Goal: Use online tool/utility: Utilize a website feature to perform a specific function

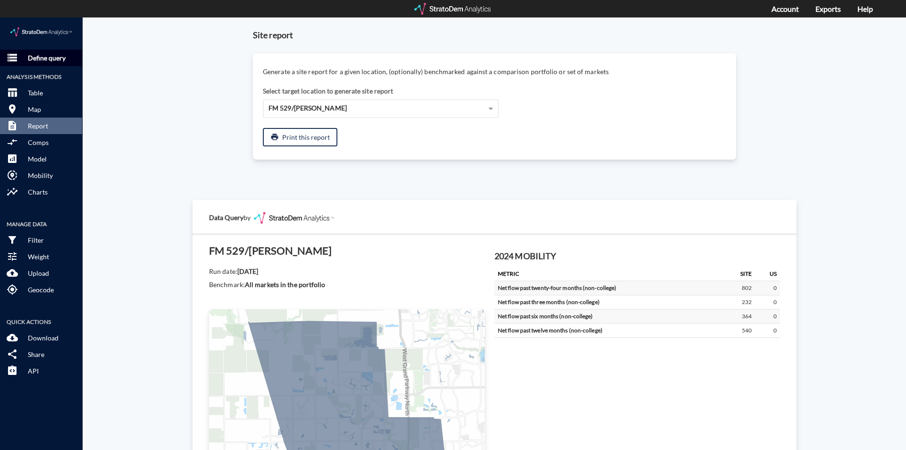
scroll to position [519, 0]
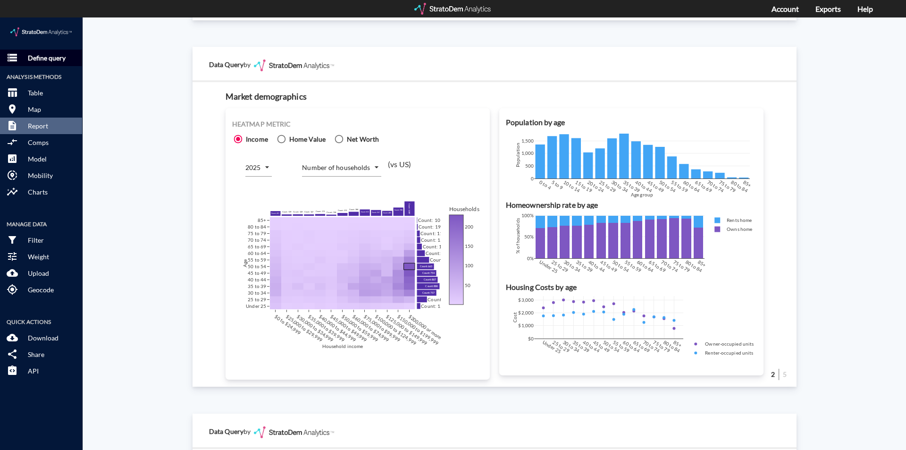
click p "Define query"
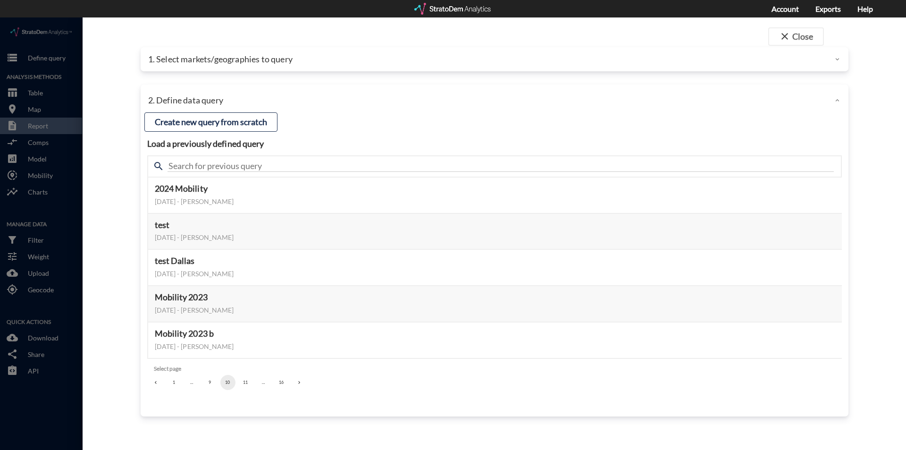
click p "1. Select markets/geographies to query"
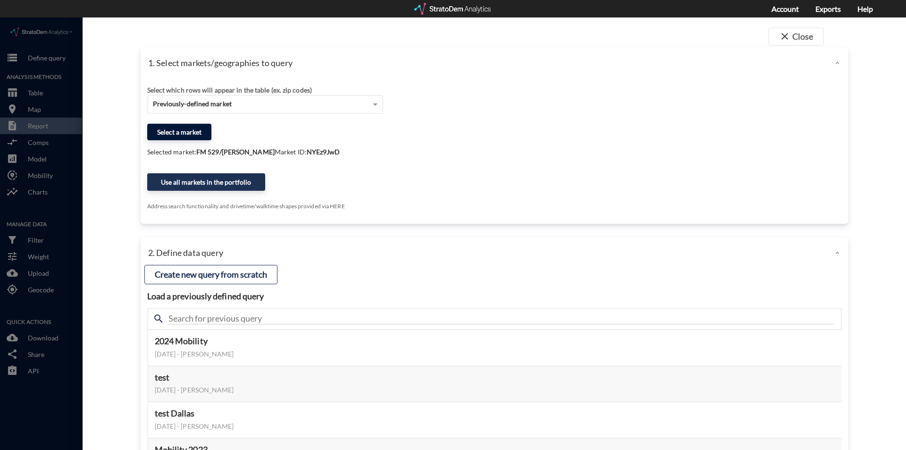
click button "Select a market"
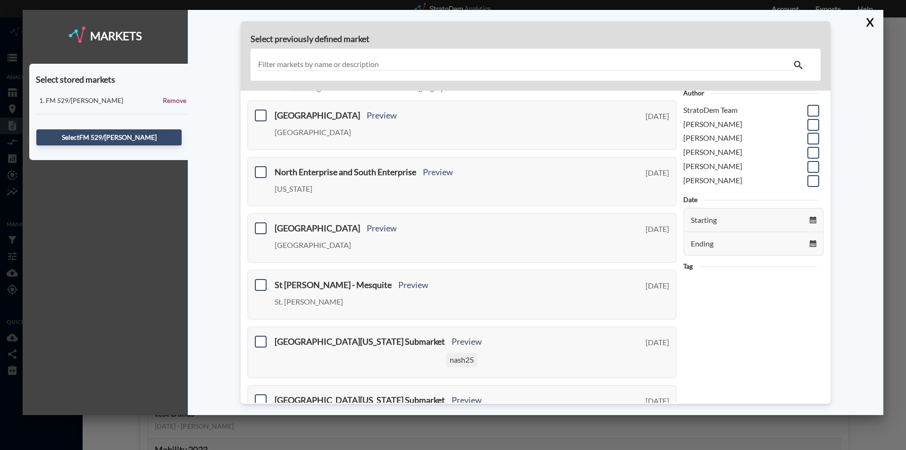
scroll to position [47, 0]
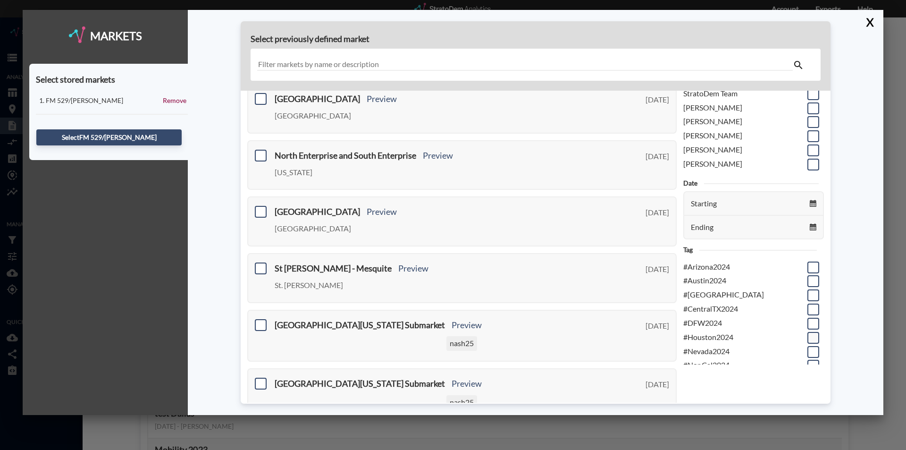
click at [808, 335] on span at bounding box center [814, 338] width 12 height 12
click at [812, 334] on input "checkbox" at bounding box center [812, 334] width 0 height 0
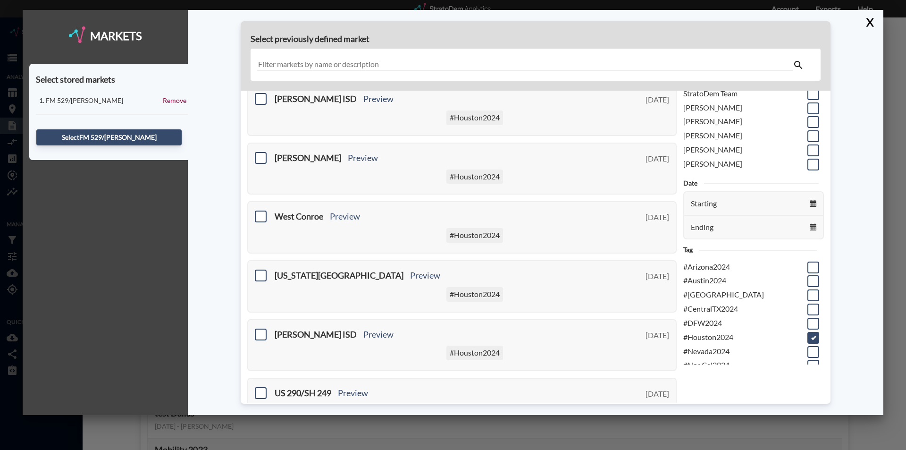
click at [326, 63] on input "text" at bounding box center [525, 65] width 536 height 13
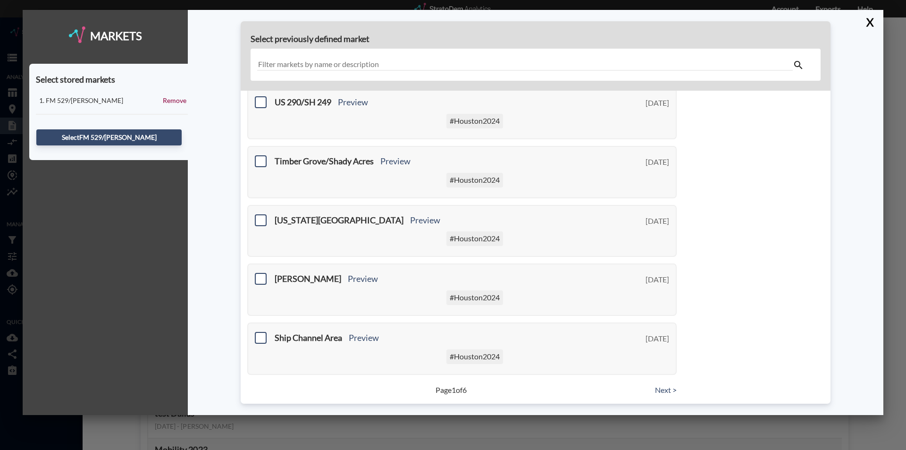
scroll to position [340, 0]
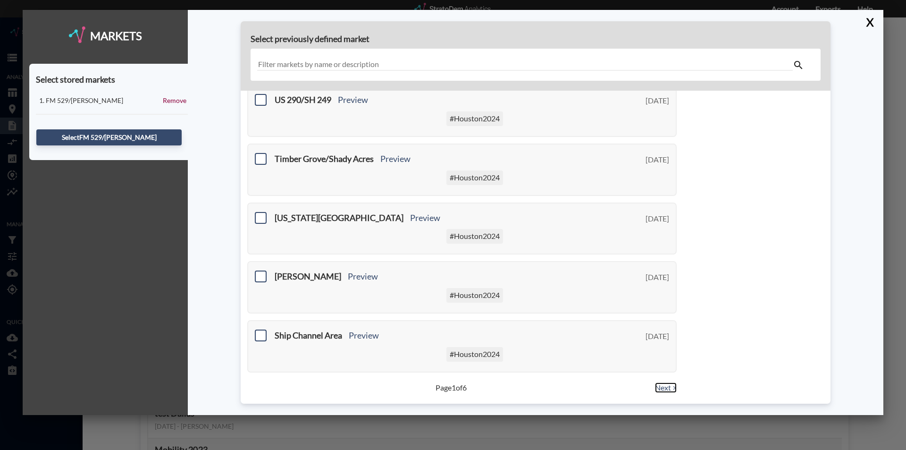
click at [663, 390] on link "Next >" at bounding box center [666, 387] width 22 height 11
click at [663, 385] on link "Next >" at bounding box center [666, 387] width 22 height 11
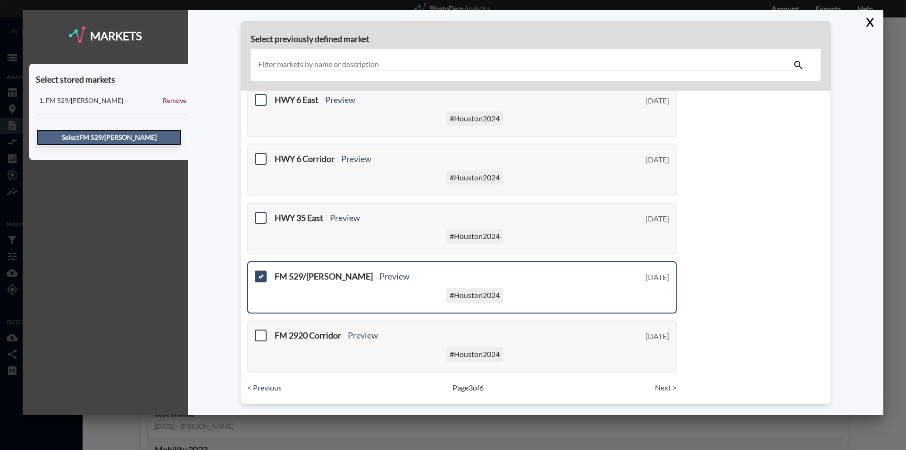
click at [92, 137] on button "Select FM 529/[PERSON_NAME]" at bounding box center [108, 137] width 145 height 16
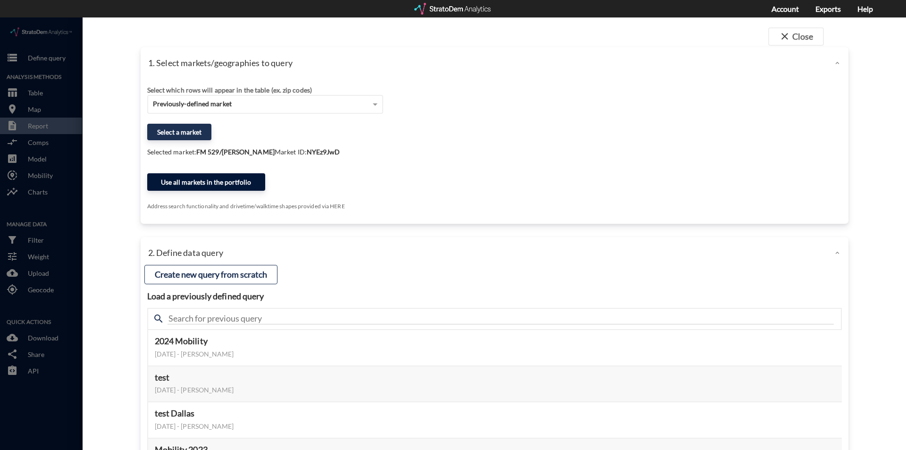
click button "Use all markets in the portfolio"
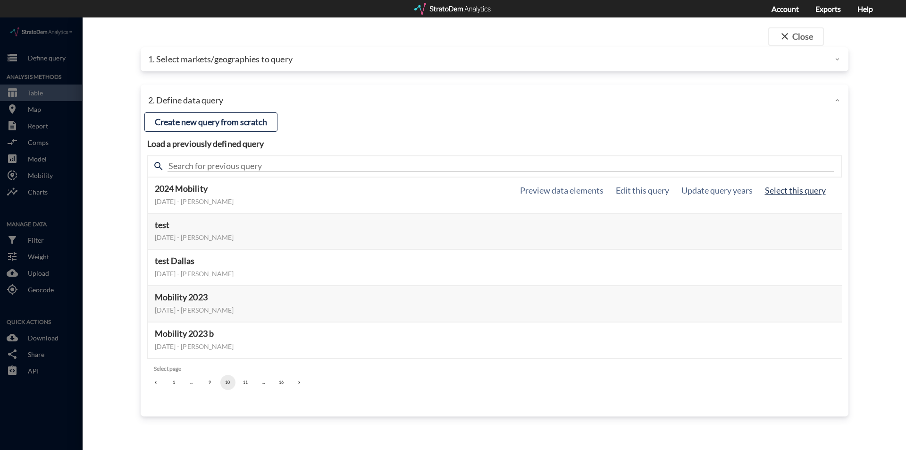
click button "Select this query"
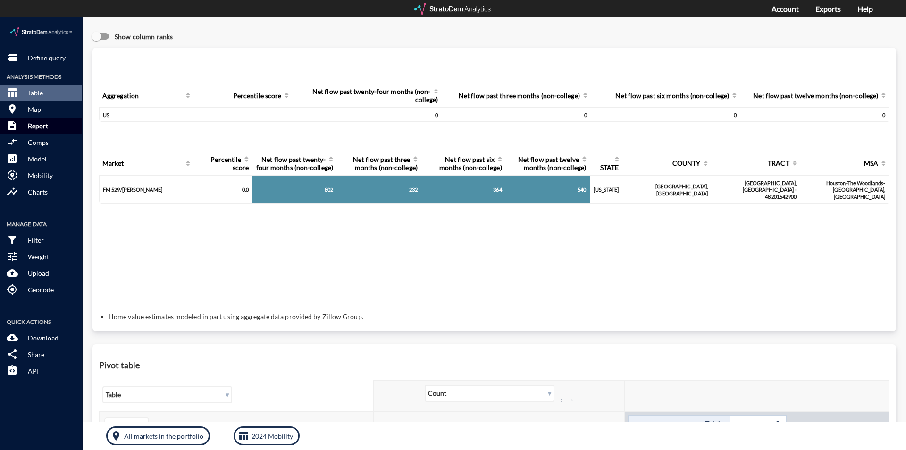
click button "description Report"
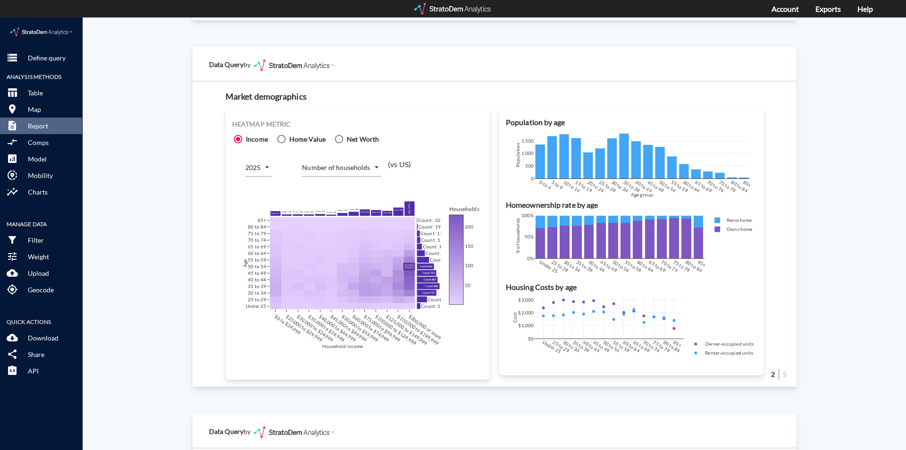
click div "Site report Generate a site report for a given location, (optionally) benchmark…"
click body "/vantagepoint/us/-1 storage Define query Analysis Methods table_chart Table roo…"
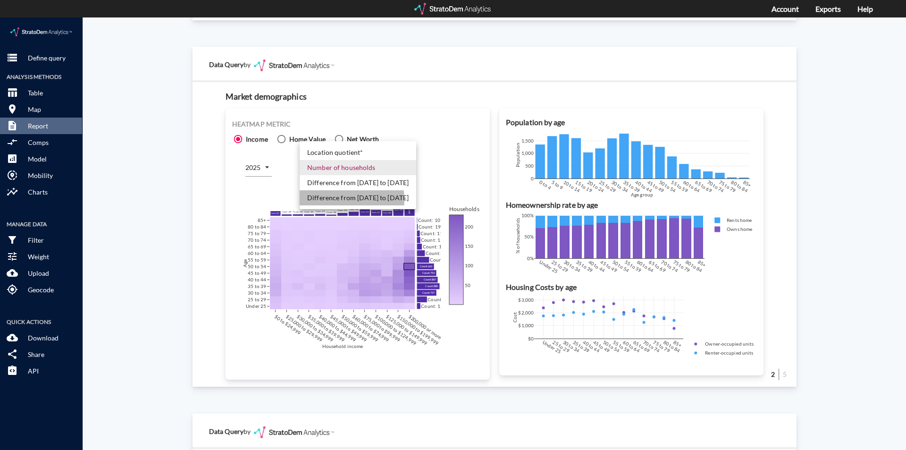
click li "Difference from [DATE] to [DATE]"
type input "COUNT_DIFF_FUTURE"
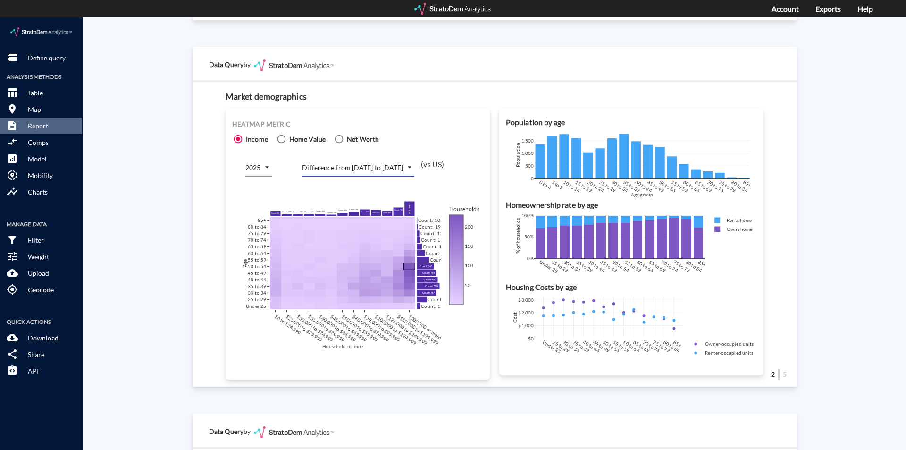
click div "Site report Generate a site report for a given location, (optionally) benchmark…"
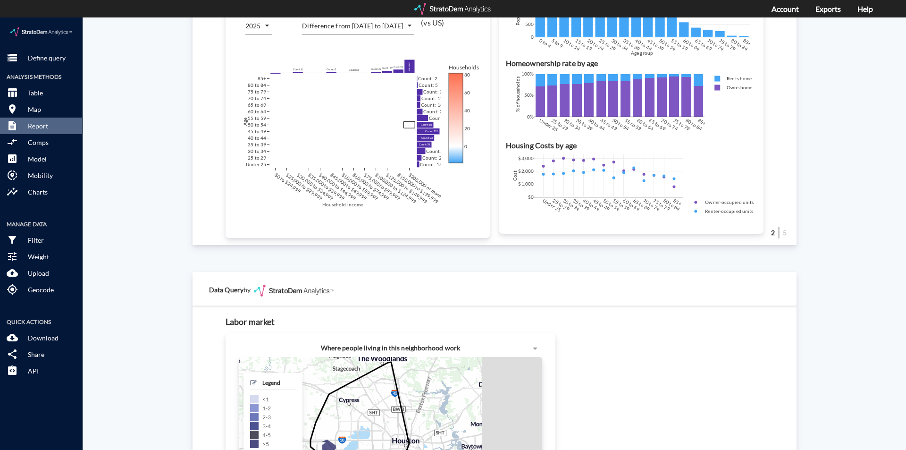
scroll to position [566, 0]
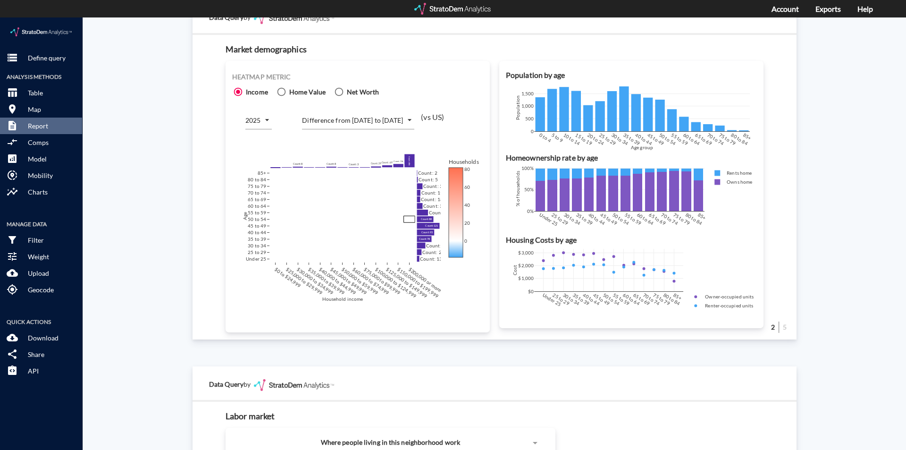
click div "Site report Generate a site report for a given location, (optionally) benchmark…"
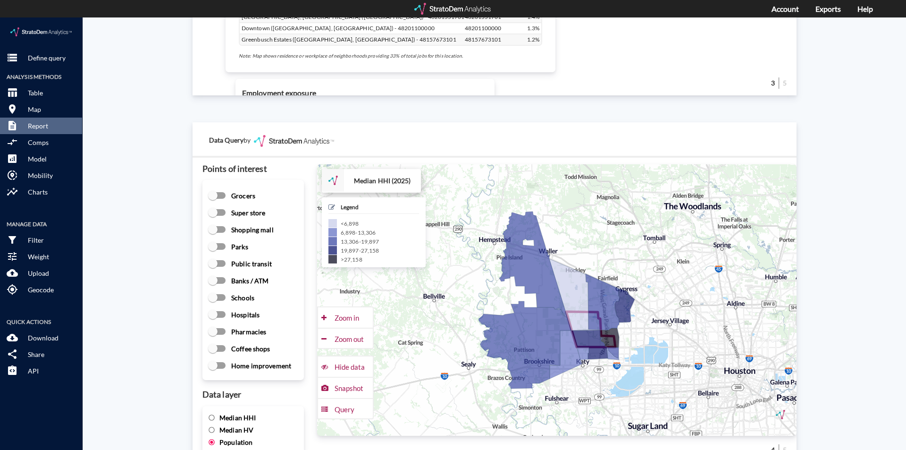
scroll to position [1227, 0]
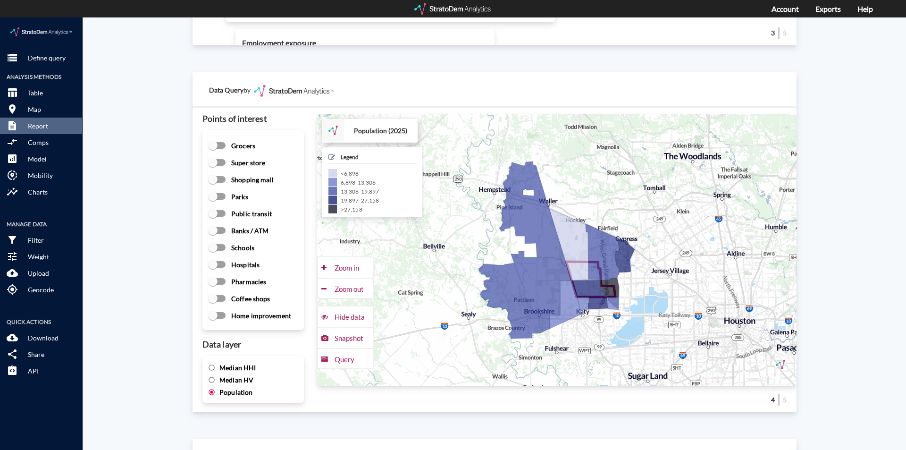
click span "Median HHI"
click input "Median HHI"
radio input "true"
radio input "false"
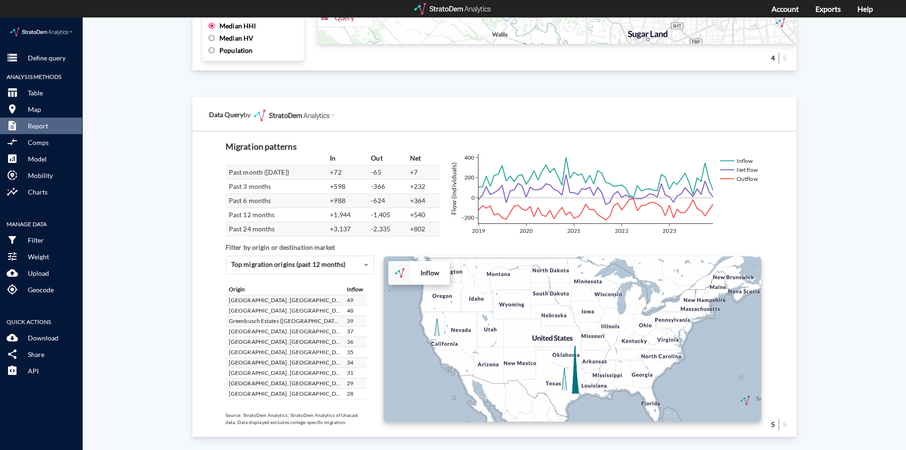
scroll to position [1577, 0]
click div "+ − Inflow to market CUSTOMIZE DATA Draw a polygon Draw a rectangle Draw a mark…"
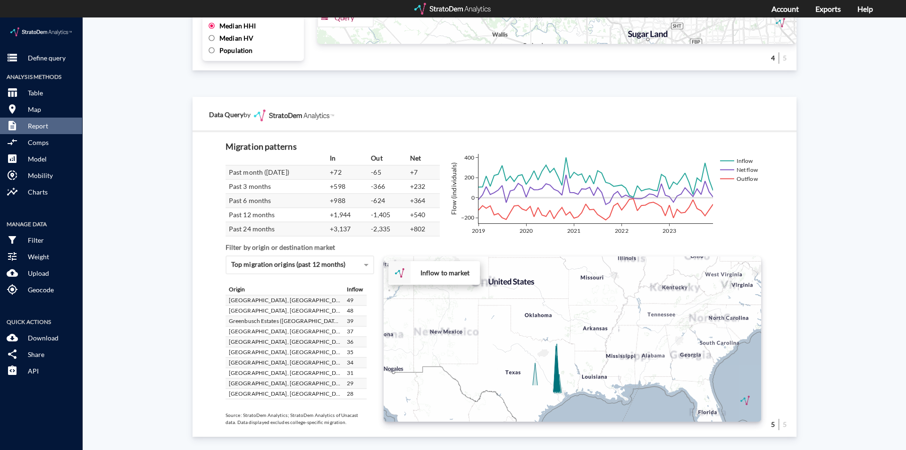
click div "+ − Inflow to market CUSTOMIZE DATA Draw a polygon Draw a rectangle Draw a mark…"
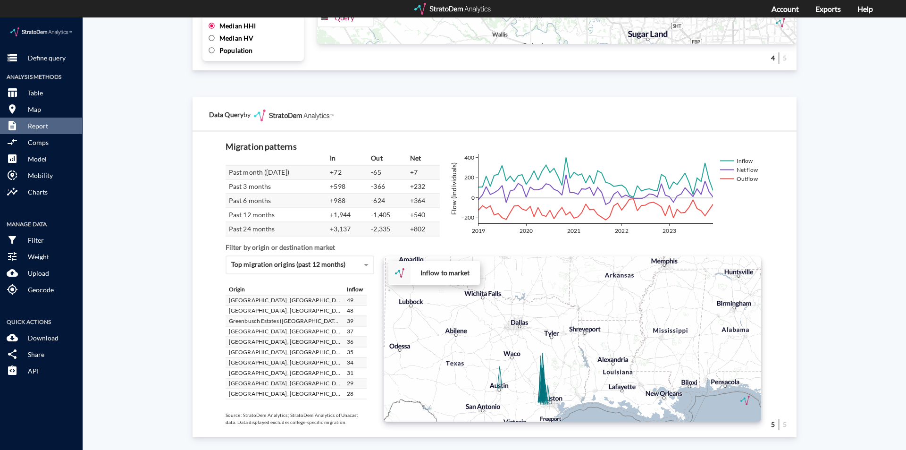
click div "+ − Inflow to market CUSTOMIZE DATA Draw a polygon Draw a rectangle Draw a mark…"
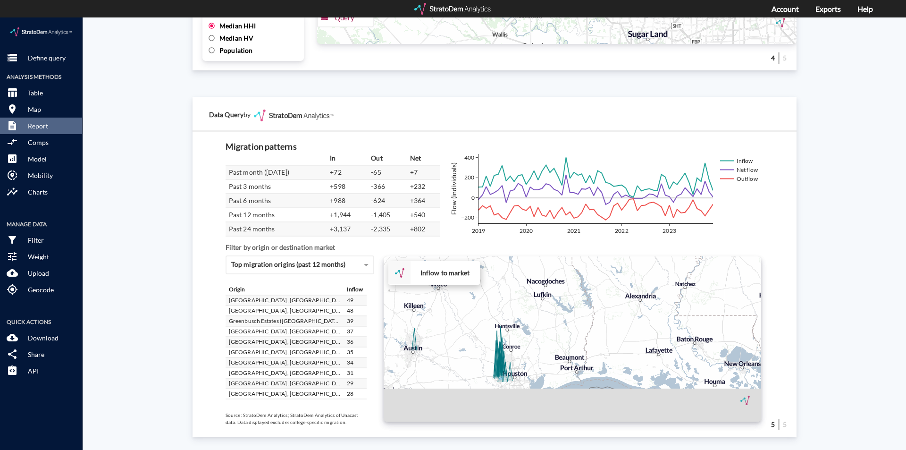
drag, startPoint x: 550, startPoint y: 369, endPoint x: 536, endPoint y: 320, distance: 50.6
click div "+ − Inflow to market CUSTOMIZE DATA Draw a polygon Draw a rectangle Draw a mark…"
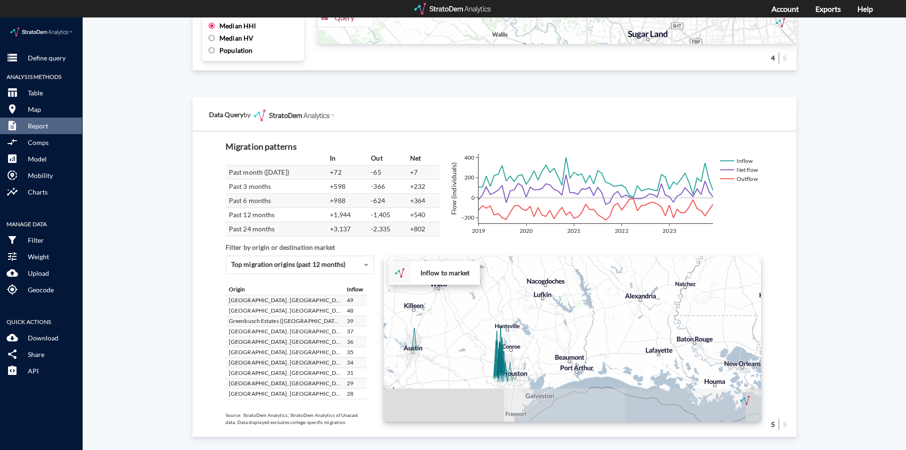
click div "+ − Inflow to market CUSTOMIZE DATA Draw a polygon Draw a rectangle Draw a mark…"
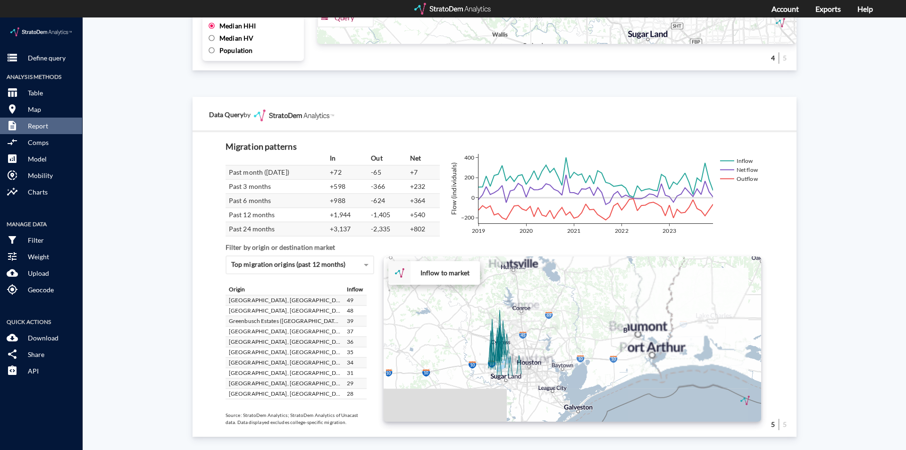
drag, startPoint x: 529, startPoint y: 331, endPoint x: 556, endPoint y: 312, distance: 32.5
click div "+ − Inflow to market CUSTOMIZE DATA Draw a polygon Draw a rectangle Draw a mark…"
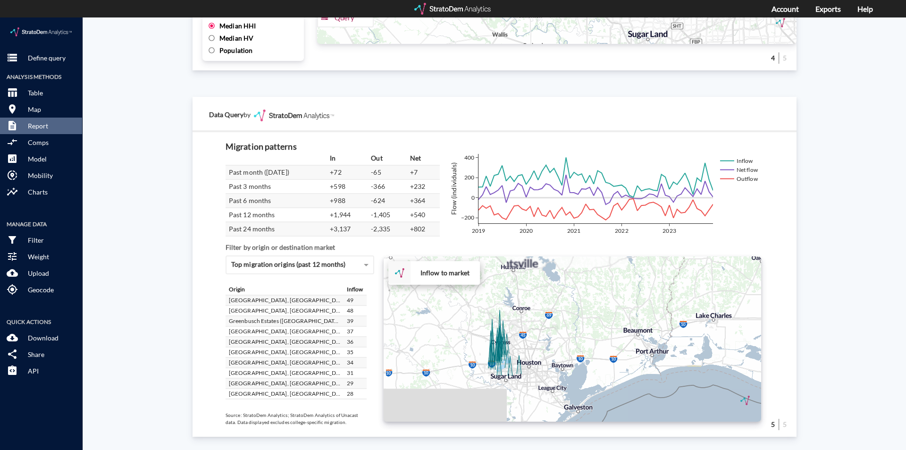
click div "+ − Inflow to market CUSTOMIZE DATA Draw a polygon Draw a rectangle Draw a mark…"
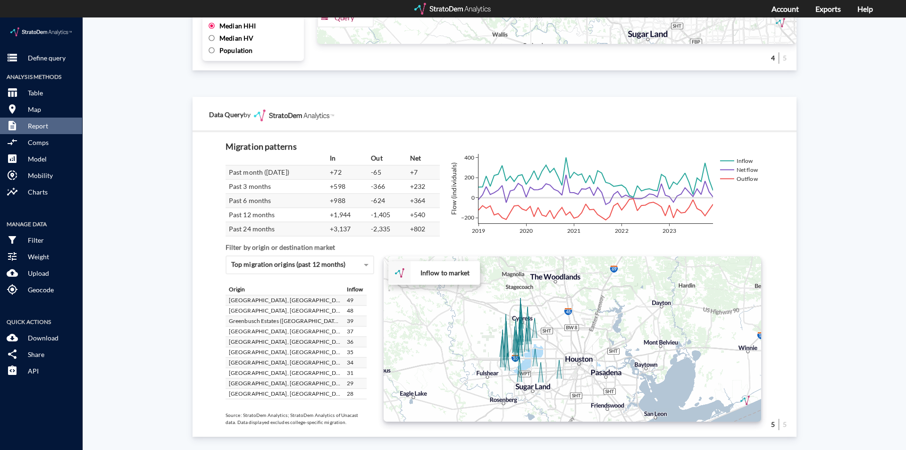
drag, startPoint x: 542, startPoint y: 321, endPoint x: 603, endPoint y: 307, distance: 62.5
click div "+ − Inflow to market CUSTOMIZE DATA Draw a polygon Draw a rectangle Draw a mark…"
click div "Site report Generate a site report for a given location, (optionally) benchmark…"
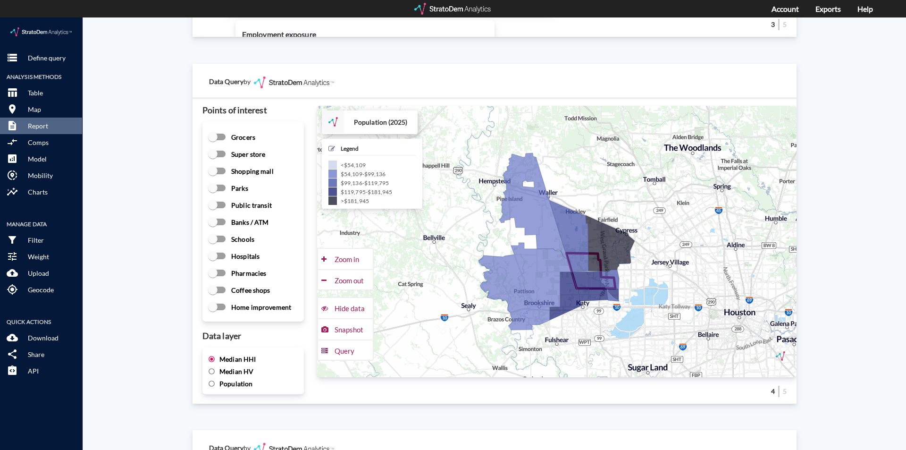
scroll to position [1247, 0]
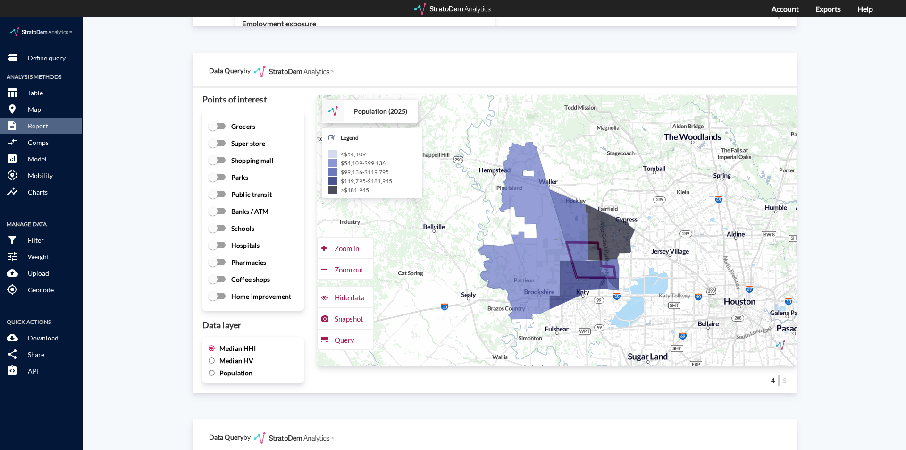
click span "Median HV"
click input "Median HV"
radio input "true"
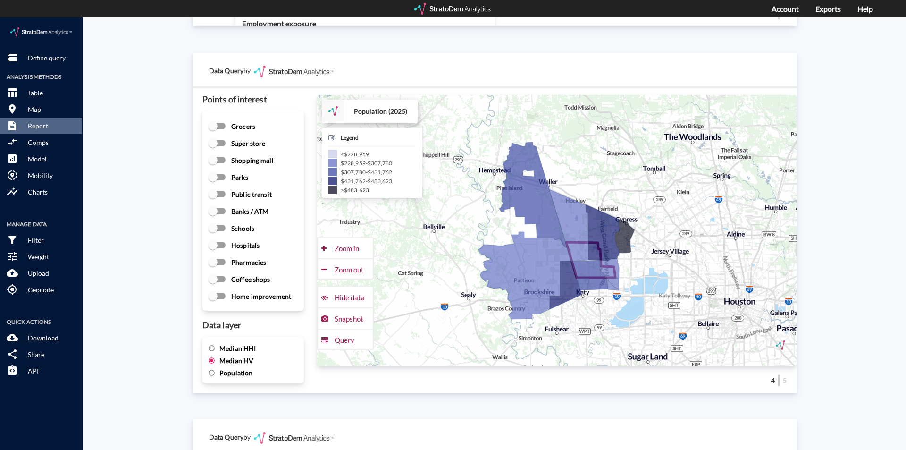
click span "Median HHI"
click input "Median HHI"
radio input "true"
radio input "false"
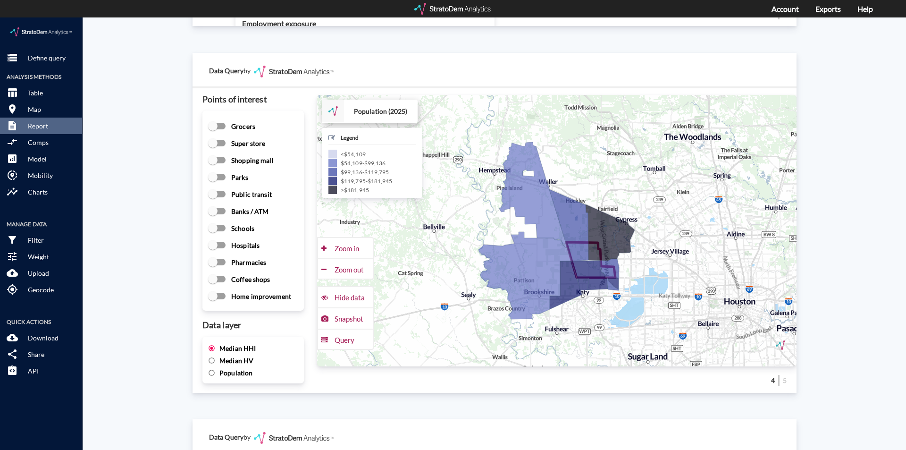
click div "Site report Generate a site report for a given location, (optionally) benchmark…"
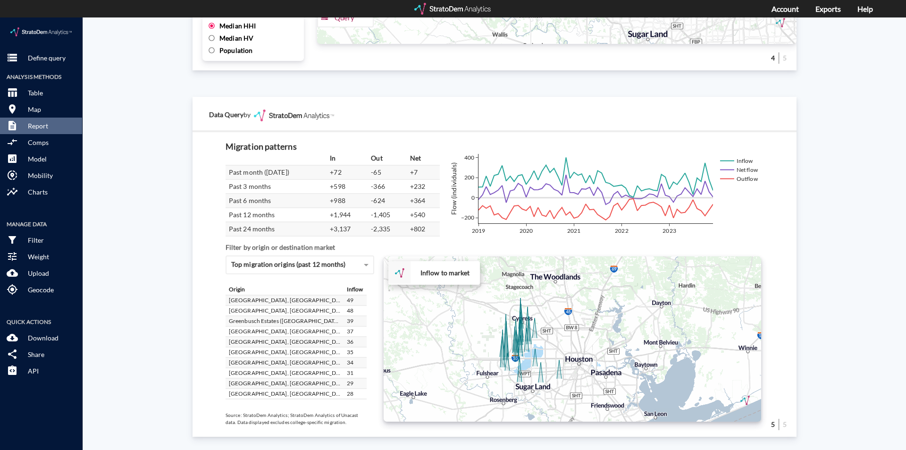
scroll to position [47, 0]
drag, startPoint x: 108, startPoint y: 79, endPoint x: 109, endPoint y: 71, distance: 8.1
click div "Site report Generate a site report for a given location, (optionally) benchmark…"
